Goal: Consume media (video, audio)

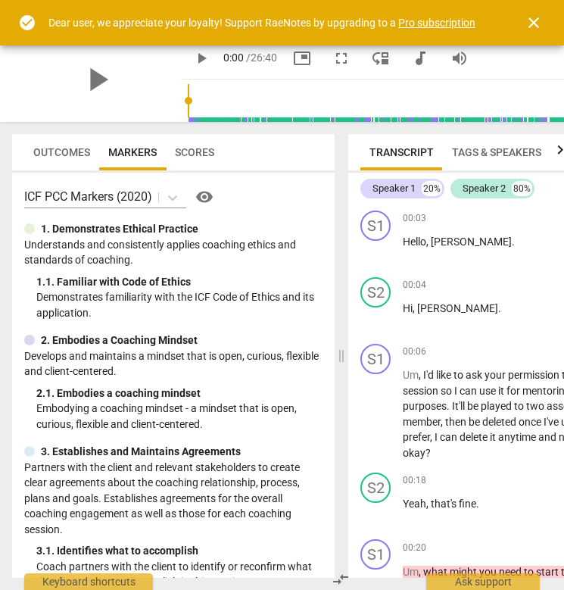
scroll to position [341, 0]
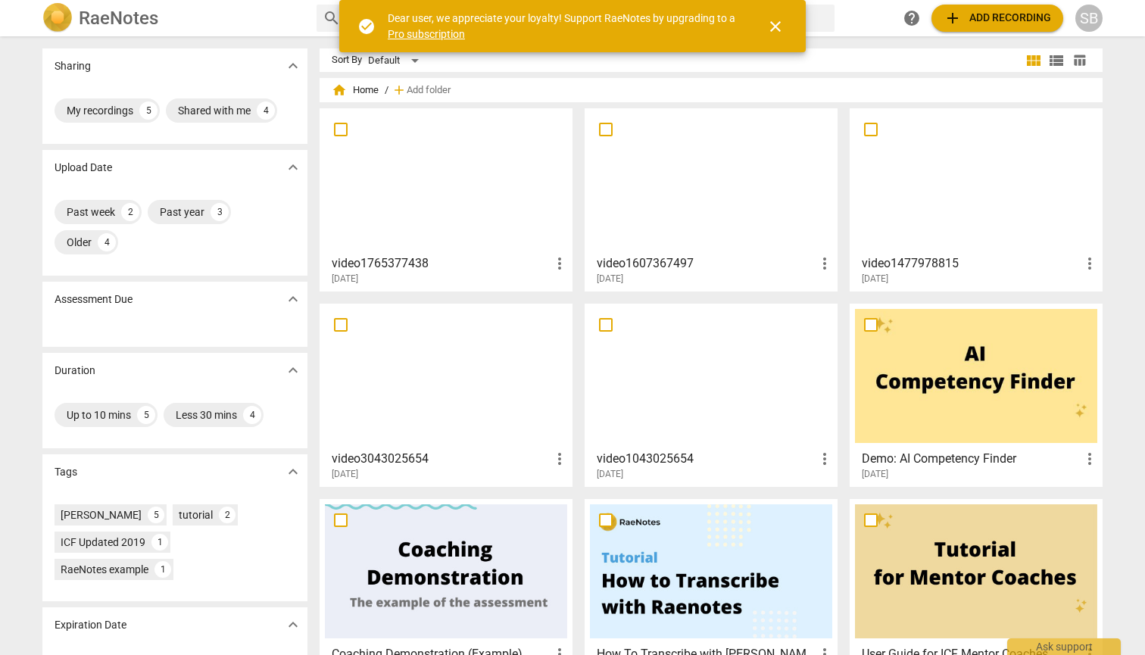
click at [411, 218] on div at bounding box center [446, 181] width 242 height 134
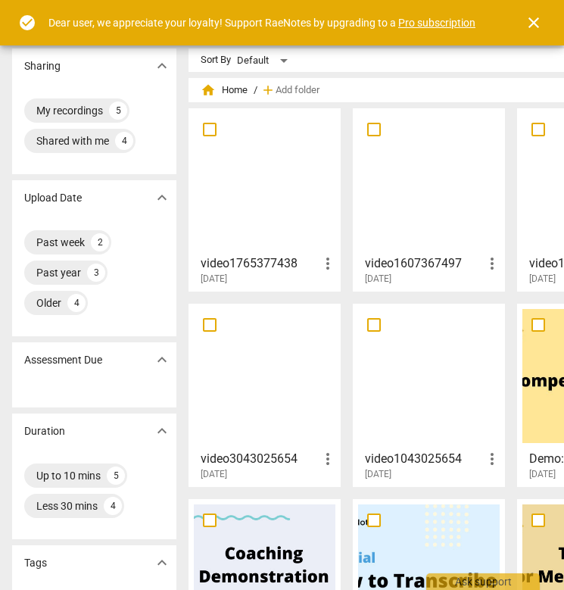
click at [272, 205] on div at bounding box center [265, 181] width 142 height 134
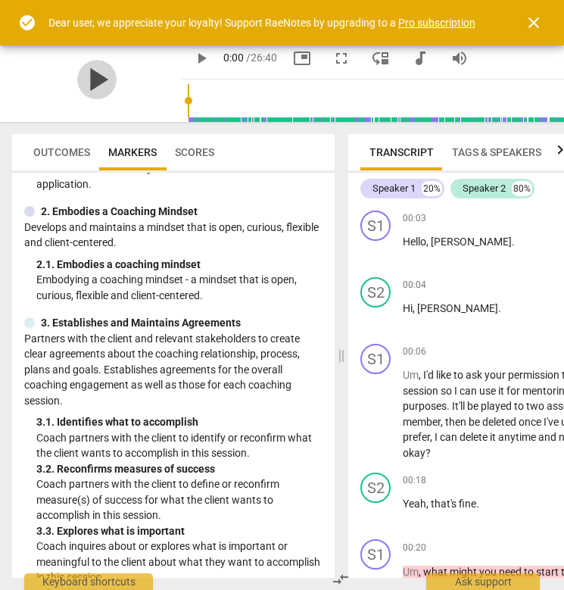
click at [77, 75] on span "play_arrow" at bounding box center [96, 79] width 39 height 39
click at [77, 84] on span "pause" at bounding box center [96, 79] width 39 height 39
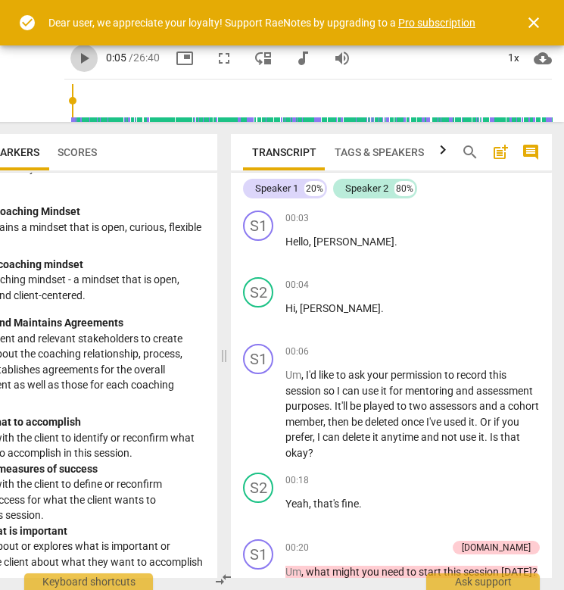
click at [75, 59] on span "play_arrow" at bounding box center [84, 58] width 18 height 18
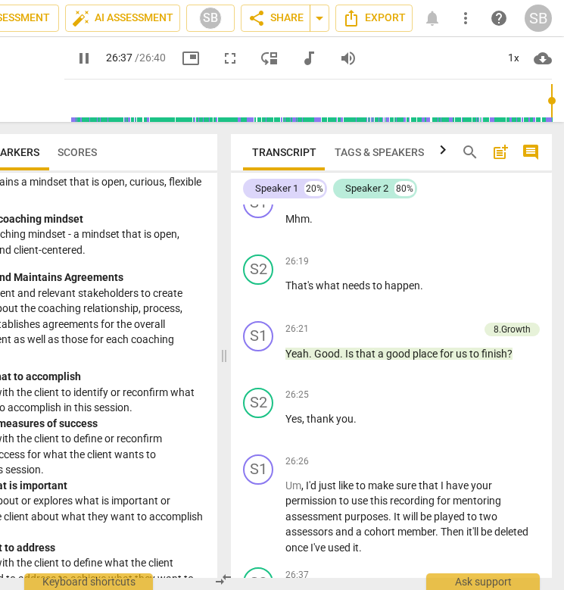
scroll to position [14789, 0]
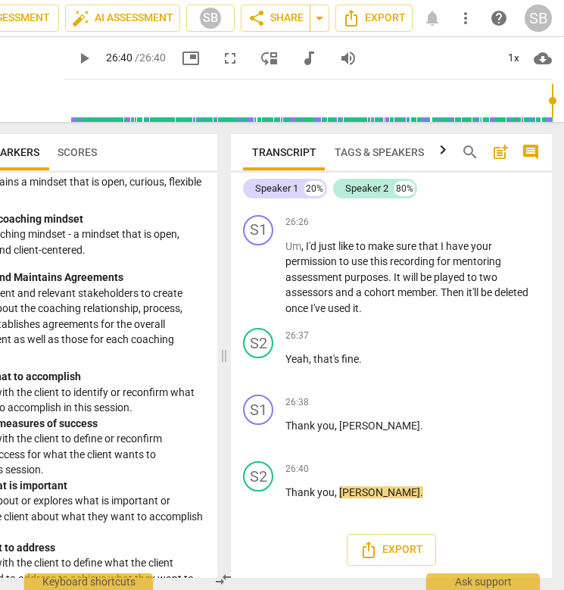
click at [75, 57] on span "play_arrow" at bounding box center [84, 58] width 18 height 18
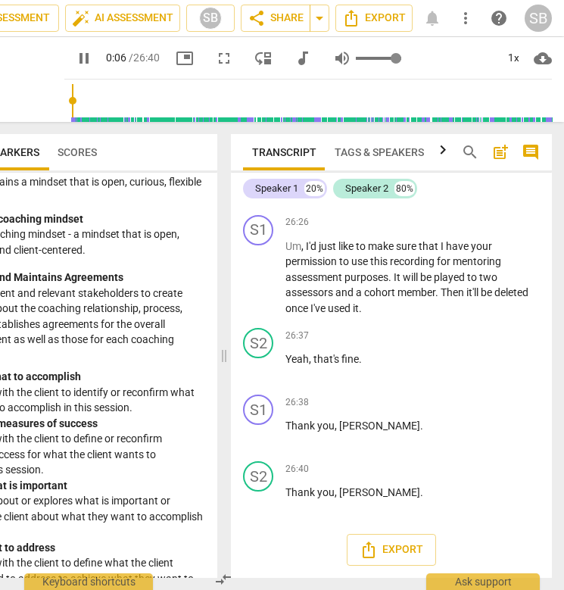
scroll to position [164, 0]
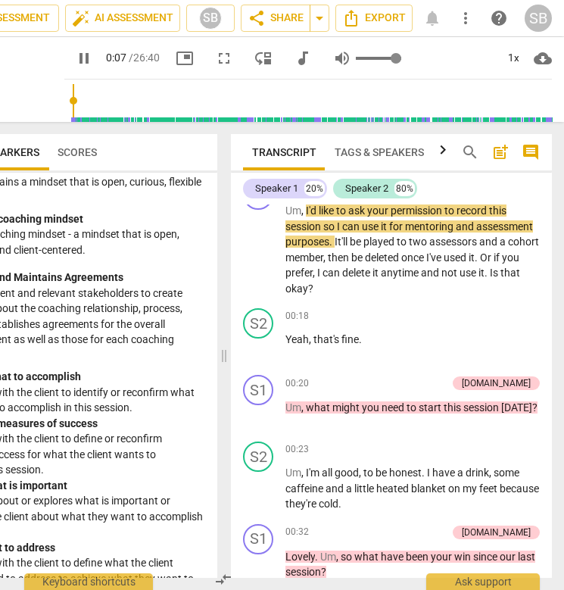
type input "7"
